Goal: Task Accomplishment & Management: Complete application form

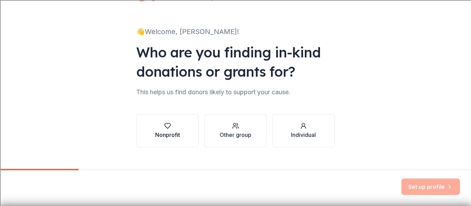
scroll to position [40, 0]
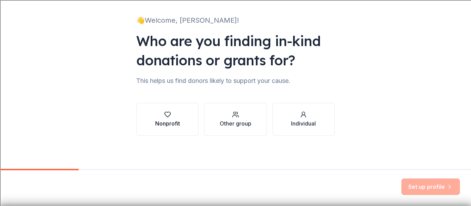
click at [165, 116] on icon "button" at bounding box center [167, 114] width 7 height 7
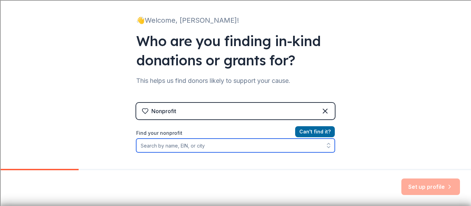
click at [196, 149] on input "Find your nonprofit" at bounding box center [235, 146] width 199 height 14
type input "[GEOGRAPHIC_DATA]"
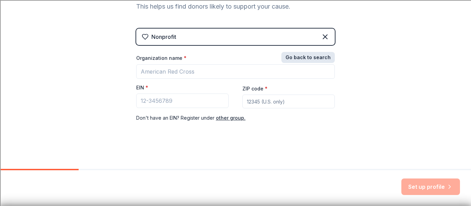
scroll to position [114, 0]
click at [312, 45] on div "Nonprofit Go back to search Organization name * EIN * ZIP code * Don ' t have a…" at bounding box center [235, 83] width 199 height 108
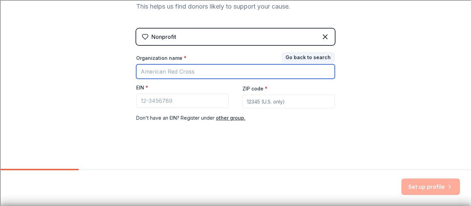
click at [181, 74] on input "Organization name *" at bounding box center [235, 71] width 199 height 14
type input "[GEOGRAPHIC_DATA]"
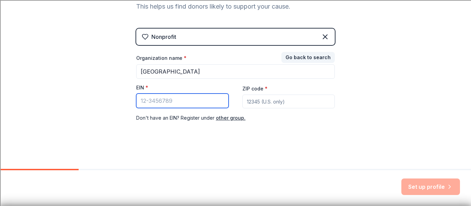
click at [162, 102] on input "EIN *" at bounding box center [182, 101] width 92 height 14
click at [180, 101] on input "EIN *" at bounding box center [182, 101] width 92 height 14
paste input "[US_EMPLOYER_IDENTIFICATION_NUMBER]"
type input "[US_EMPLOYER_IDENTIFICATION_NUMBER]"
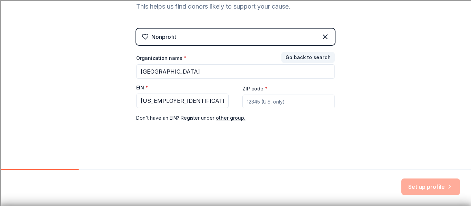
click at [254, 104] on input "ZIP code *" at bounding box center [288, 102] width 92 height 14
type input "93065"
click at [419, 186] on button "Set up profile" at bounding box center [430, 187] width 59 height 17
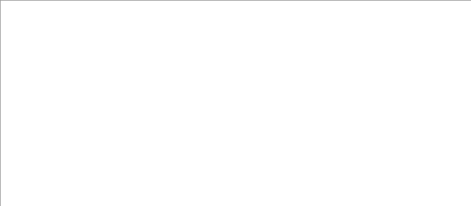
scroll to position [31, 0]
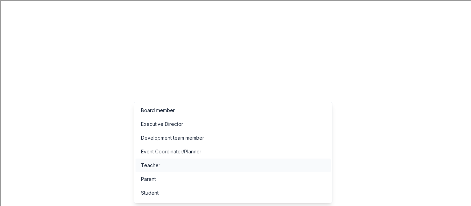
click at [200, 168] on div "Teacher" at bounding box center [232, 166] width 195 height 14
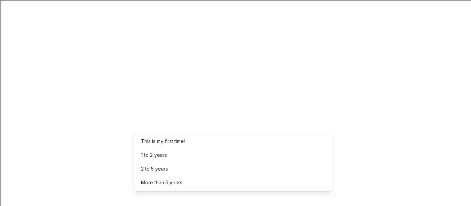
click at [169, 185] on div "More than 5 years" at bounding box center [161, 183] width 41 height 8
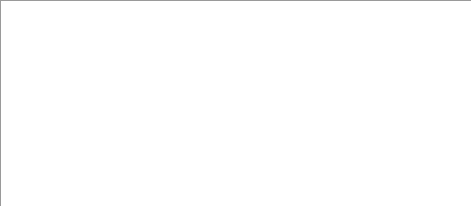
scroll to position [56, 0]
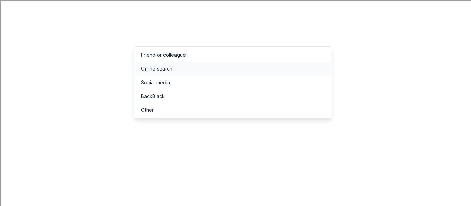
click at [168, 71] on div "Online search" at bounding box center [156, 69] width 31 height 8
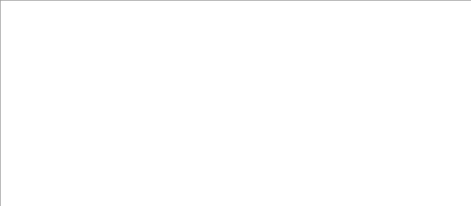
scroll to position [60, 0]
type input "Fall [DATE] and Silent Auction"
type input "400"
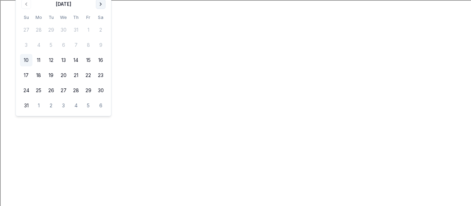
click at [100, 3] on button "Go to next month" at bounding box center [101, 4] width 10 height 10
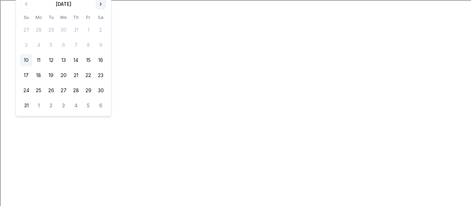
click at [101, 4] on button "Go to next month" at bounding box center [101, 4] width 10 height 10
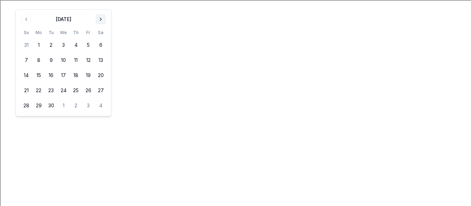
click at [101, 21] on button "Go to next month" at bounding box center [101, 19] width 10 height 10
click at [90, 91] on button "24" at bounding box center [88, 90] width 12 height 12
click at [87, 92] on button "24" at bounding box center [88, 90] width 12 height 12
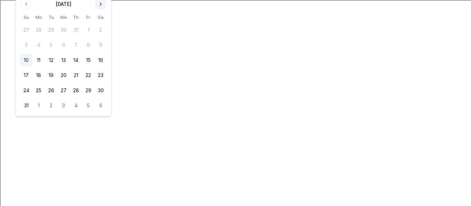
click at [101, 5] on button "Go to next month" at bounding box center [101, 4] width 10 height 10
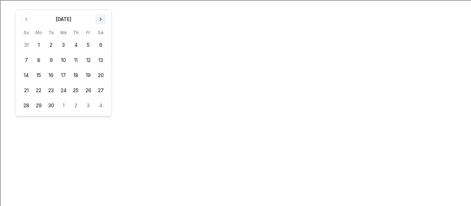
click at [100, 19] on button "Go to next month" at bounding box center [101, 19] width 10 height 10
click at [87, 92] on button "24" at bounding box center [88, 90] width 12 height 12
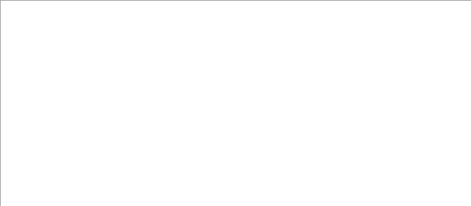
paste input "https://woodranch.simivalleyusd.org/"
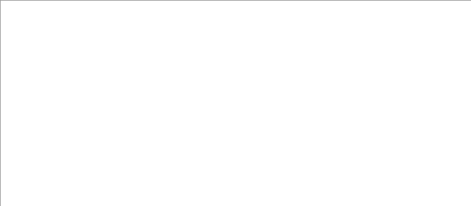
scroll to position [116, 0]
type input "https://woodranch.simivalleyusd.org/"
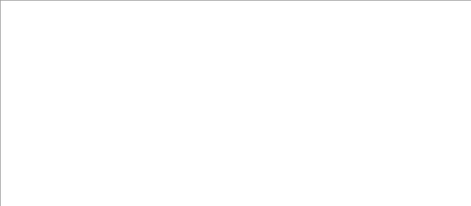
scroll to position [0, 0]
click at [190, 123] on div "Event name * Fall Harvest Festival and Silent Auction 40 /100 Event website htt…" at bounding box center [118, 185] width 199 height 320
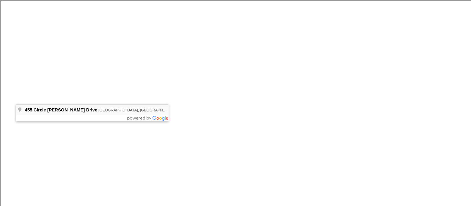
type input "455 Circle Knoll Drive, Simi Valley, CA, 93065"
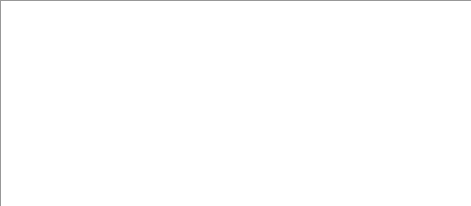
type textarea "We are raising money to support a Makerspace, help send students on field trips…"
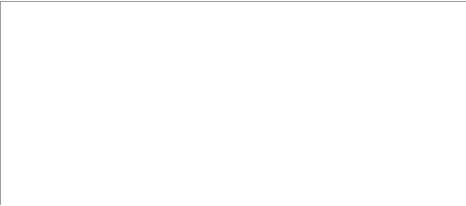
scroll to position [291, 0]
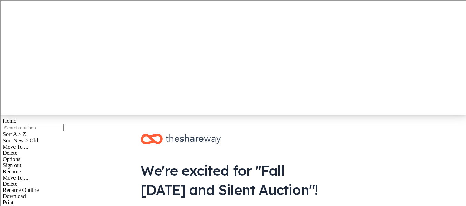
scroll to position [95, 0]
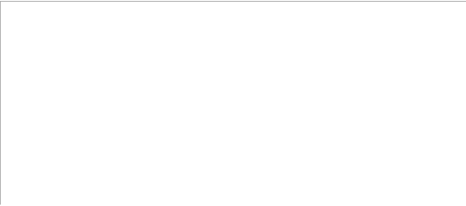
scroll to position [121, 0]
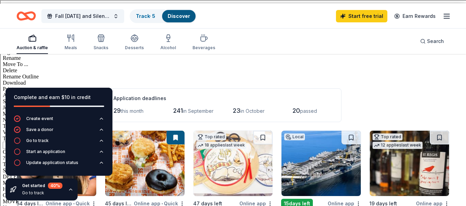
scroll to position [207, 0]
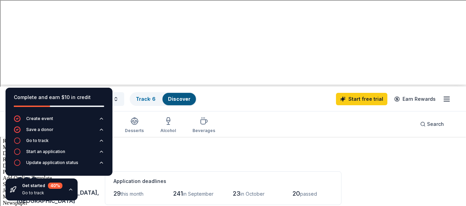
scroll to position [123, 0]
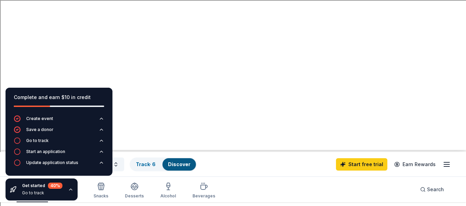
scroll to position [56, 0]
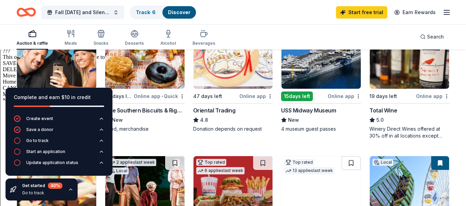
scroll to position [313, 0]
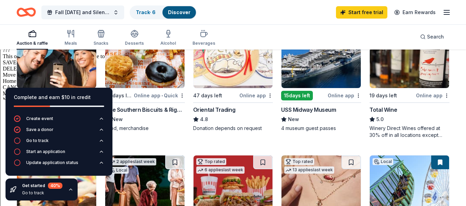
drag, startPoint x: 387, startPoint y: 169, endPoint x: 420, endPoint y: 64, distance: 109.4
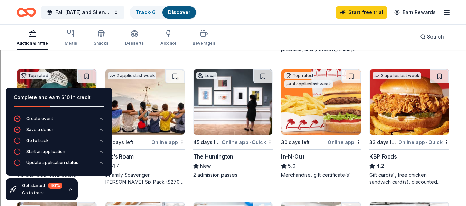
scroll to position [531, 0]
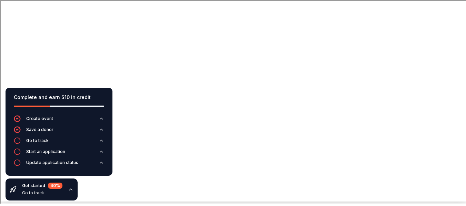
scroll to position [7, 0]
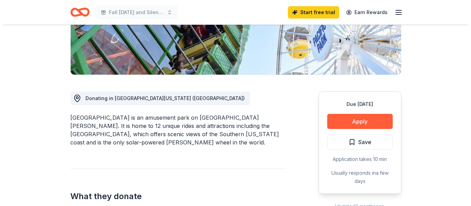
scroll to position [135, 0]
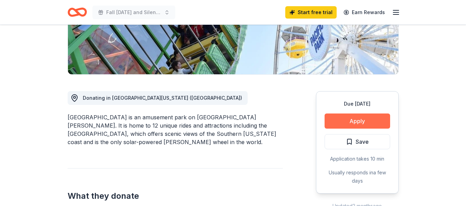
click at [360, 123] on button "Apply" at bounding box center [356, 121] width 65 height 15
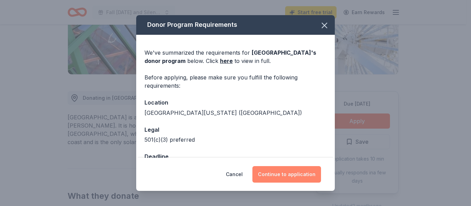
click at [284, 174] on button "Continue to application" at bounding box center [286, 174] width 69 height 17
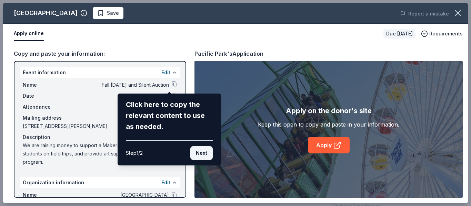
click at [198, 152] on button "Next" at bounding box center [201, 153] width 22 height 14
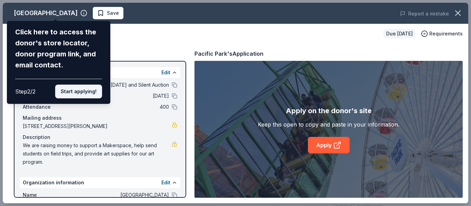
click at [79, 90] on button "Start applying!" at bounding box center [78, 92] width 47 height 14
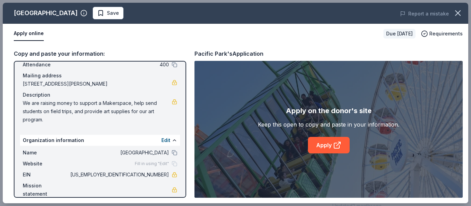
scroll to position [52, 0]
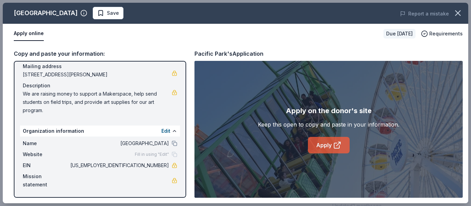
click at [327, 147] on link "Apply" at bounding box center [329, 145] width 42 height 17
click at [97, 11] on span "Save" at bounding box center [108, 13] width 22 height 8
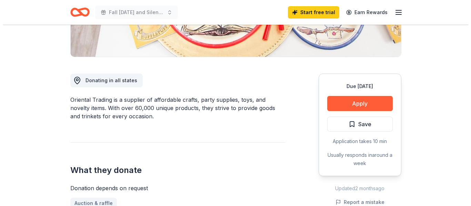
scroll to position [153, 0]
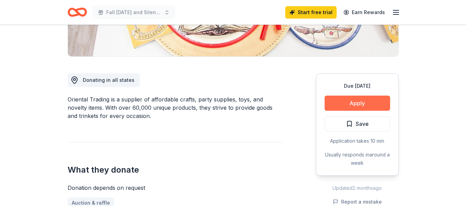
click at [359, 103] on button "Apply" at bounding box center [356, 103] width 65 height 15
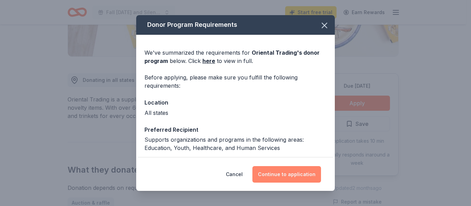
click at [286, 172] on button "Continue to application" at bounding box center [286, 174] width 69 height 17
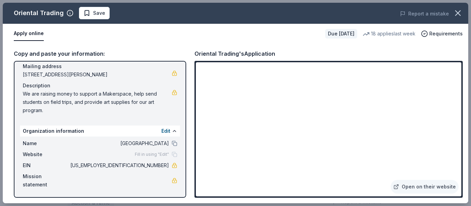
scroll to position [0, 0]
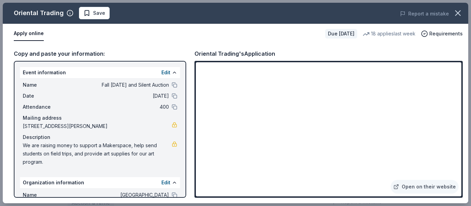
click at [22, 144] on div "Name Fall Harvest Festival and Silent Auction Date 10/24/25 Attendance 400 Mail…" at bounding box center [100, 123] width 160 height 91
drag, startPoint x: 25, startPoint y: 146, endPoint x: 42, endPoint y: 161, distance: 23.4
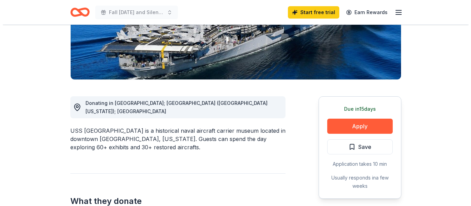
scroll to position [130, 0]
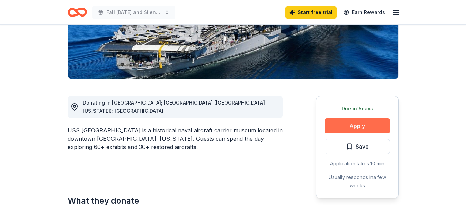
click at [359, 127] on button "Apply" at bounding box center [356, 126] width 65 height 15
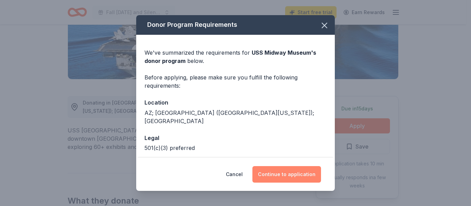
click at [290, 177] on button "Continue to application" at bounding box center [286, 174] width 69 height 17
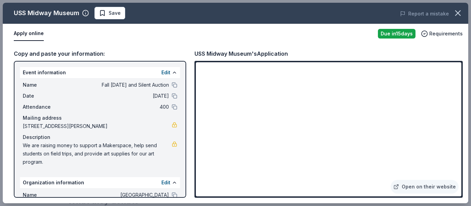
drag, startPoint x: 24, startPoint y: 145, endPoint x: 40, endPoint y: 158, distance: 20.6
click at [40, 158] on span "We are raising money to support a Makerspace, help send students on field trips…" at bounding box center [97, 154] width 149 height 25
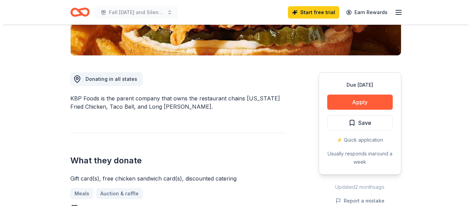
scroll to position [156, 0]
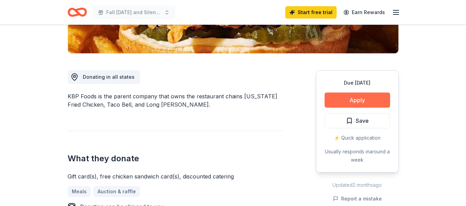
click at [356, 99] on button "Apply" at bounding box center [356, 100] width 65 height 15
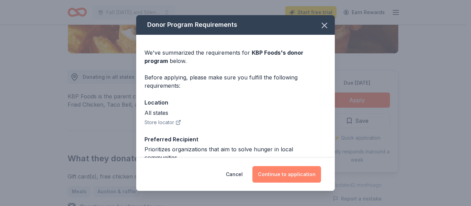
click at [289, 174] on button "Continue to application" at bounding box center [286, 174] width 69 height 17
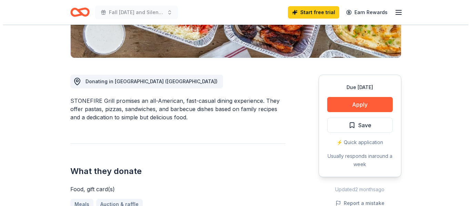
scroll to position [152, 0]
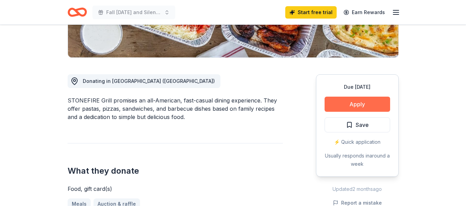
click at [356, 103] on button "Apply" at bounding box center [356, 104] width 65 height 15
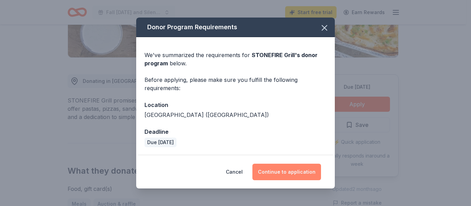
click at [287, 172] on button "Continue to application" at bounding box center [286, 172] width 69 height 17
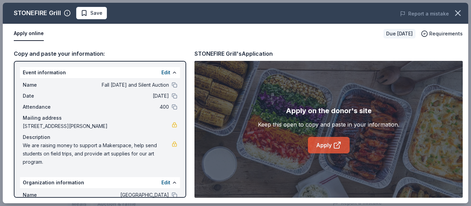
click at [324, 144] on link "Apply" at bounding box center [329, 145] width 42 height 17
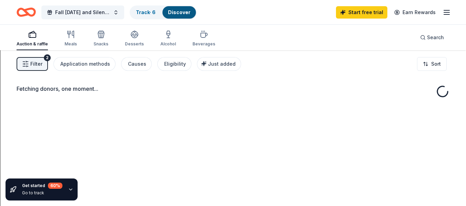
click at [109, 115] on div "Fetching donors, one moment..." at bounding box center [233, 153] width 466 height 206
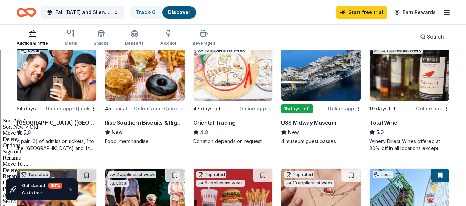
scroll to position [93, 0]
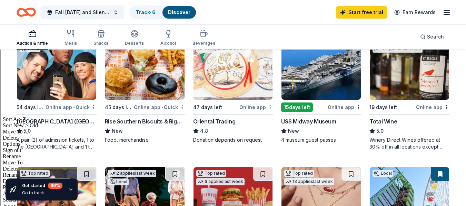
click at [60, 106] on div "Online app • Quick" at bounding box center [70, 107] width 51 height 9
click at [64, 110] on div "Online app • Quick" at bounding box center [70, 107] width 51 height 9
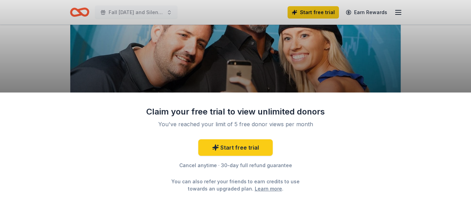
click at [255, 189] on link "Learn more" at bounding box center [268, 188] width 27 height 7
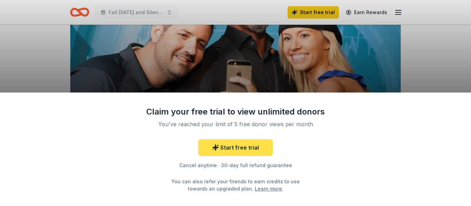
click at [237, 148] on link "Start free trial" at bounding box center [235, 148] width 74 height 17
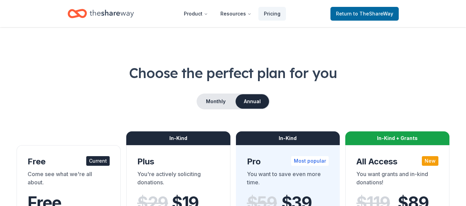
scroll to position [223, 0]
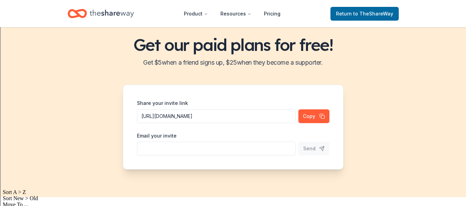
scroll to position [20, 0]
click at [223, 123] on input "Share your invite link" at bounding box center [216, 116] width 159 height 14
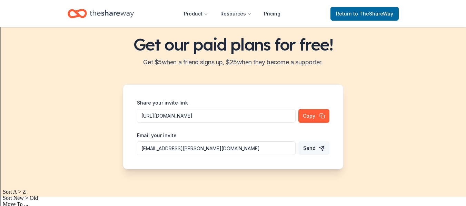
type input "chenal.henderson@simivalleyusd.org"
drag, startPoint x: 312, startPoint y: 149, endPoint x: 305, endPoint y: 152, distance: 7.2
click at [305, 152] on span "Send" at bounding box center [309, 148] width 12 height 8
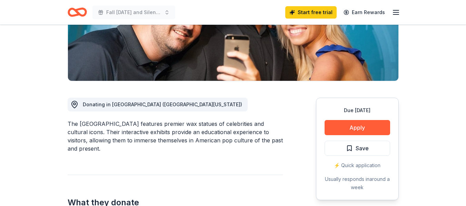
scroll to position [129, 0]
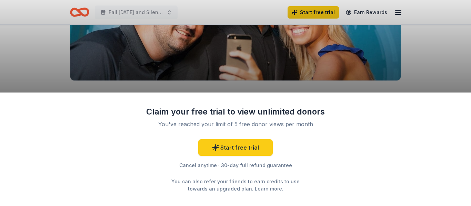
click at [336, 47] on div "Claim your free trial to view unlimited donors You've reached your limit of 5 f…" at bounding box center [235, 103] width 471 height 206
